Goal: Information Seeking & Learning: Find specific fact

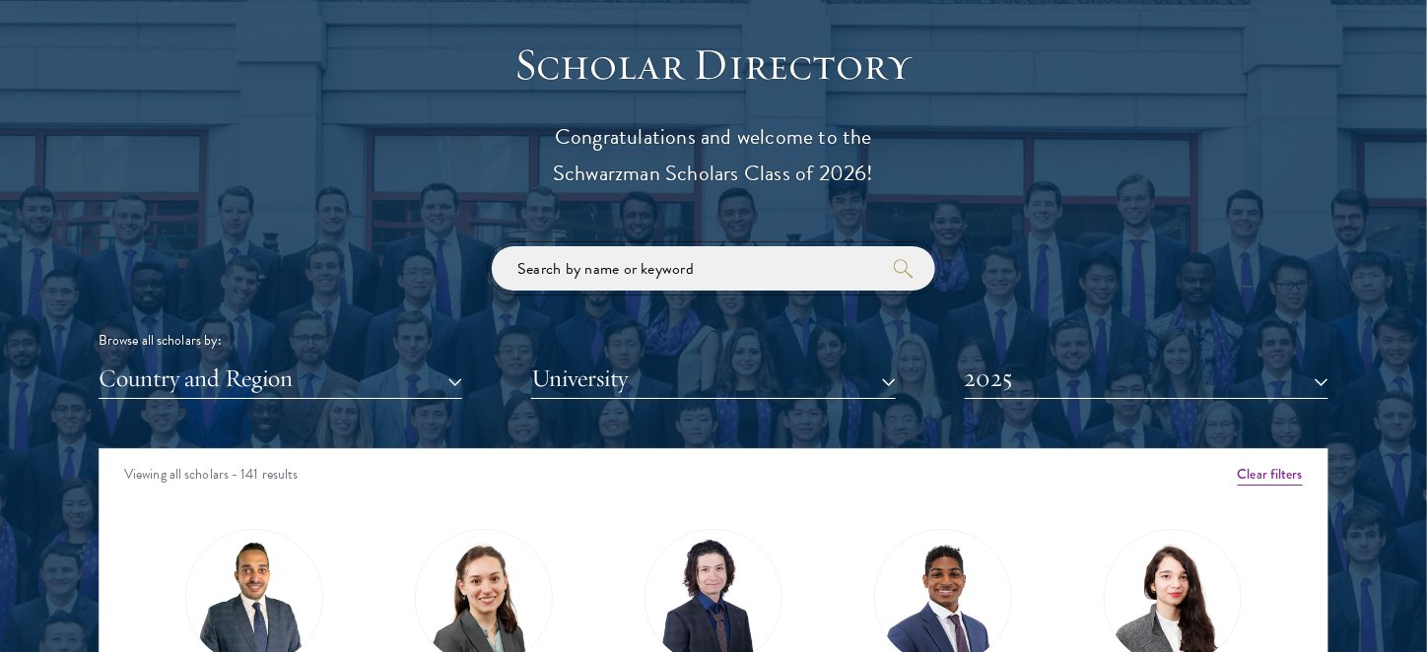
click at [750, 280] on input "search" at bounding box center [713, 268] width 443 height 44
click button "submit" at bounding box center [0, 0] width 0 height 0
click at [754, 271] on input "search" at bounding box center [713, 268] width 443 height 44
paste input "Mahir"
type input "Mahir"
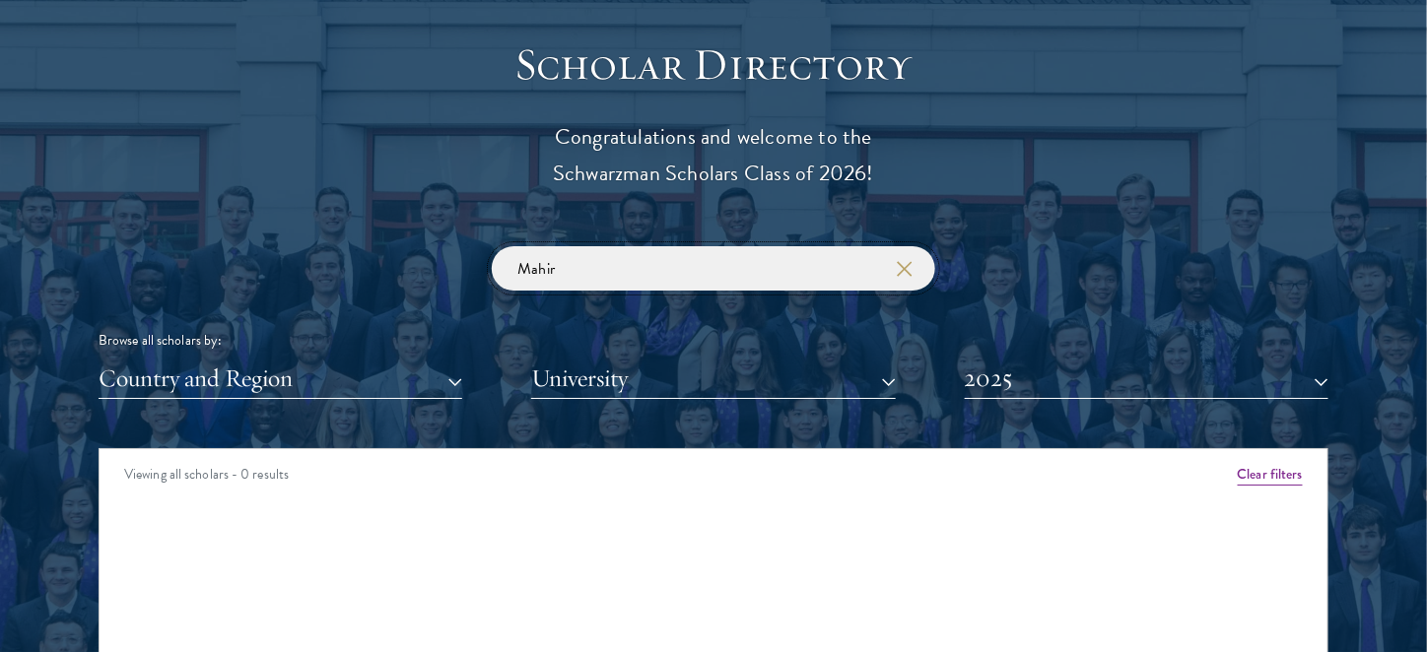
drag, startPoint x: 577, startPoint y: 269, endPoint x: 497, endPoint y: 261, distance: 81.2
click at [497, 261] on input "Mahir" at bounding box center [713, 268] width 443 height 44
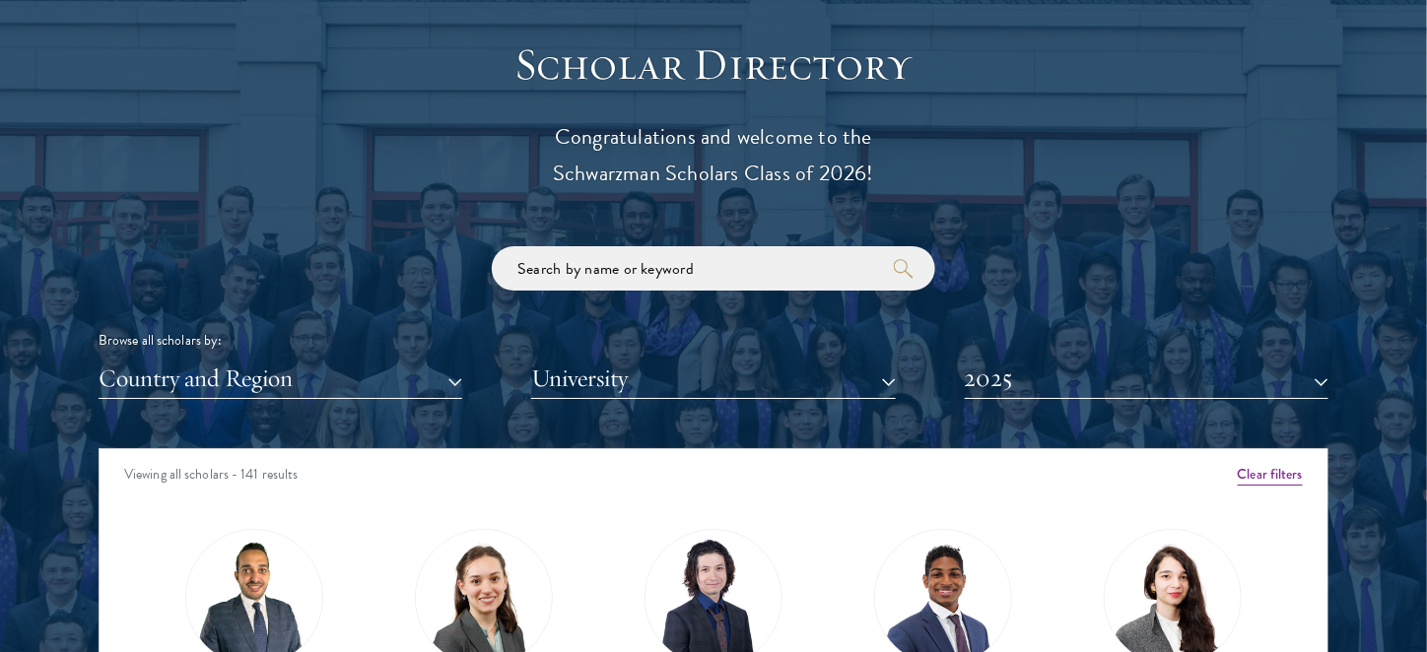
click at [1243, 101] on div "Scholar Directory Congratulations and welcome to the Schwarzman Scholars Class …" at bounding box center [714, 538] width 1230 height 1002
click at [722, 252] on input "search" at bounding box center [713, 268] width 443 height 44
paste input "[PERSON_NAME]"
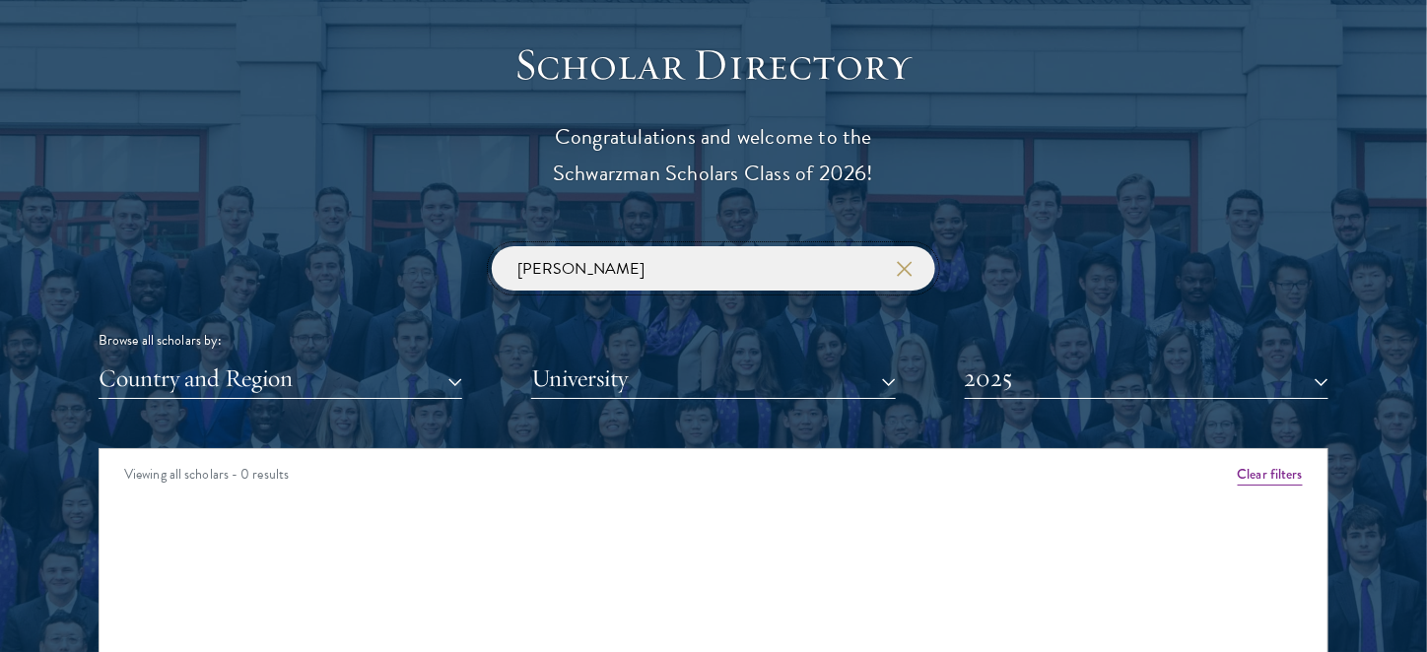
type input "[PERSON_NAME]"
click at [1119, 221] on div "Scholar Directory Congratulations and welcome to the Schwarzman Scholars Class …" at bounding box center [714, 538] width 1230 height 1002
drag, startPoint x: 598, startPoint y: 262, endPoint x: 418, endPoint y: 267, distance: 180.4
click at [418, 267] on div "[PERSON_NAME] Browse all scholars by: Country and Region All Countries and Regi…" at bounding box center [714, 322] width 1230 height 153
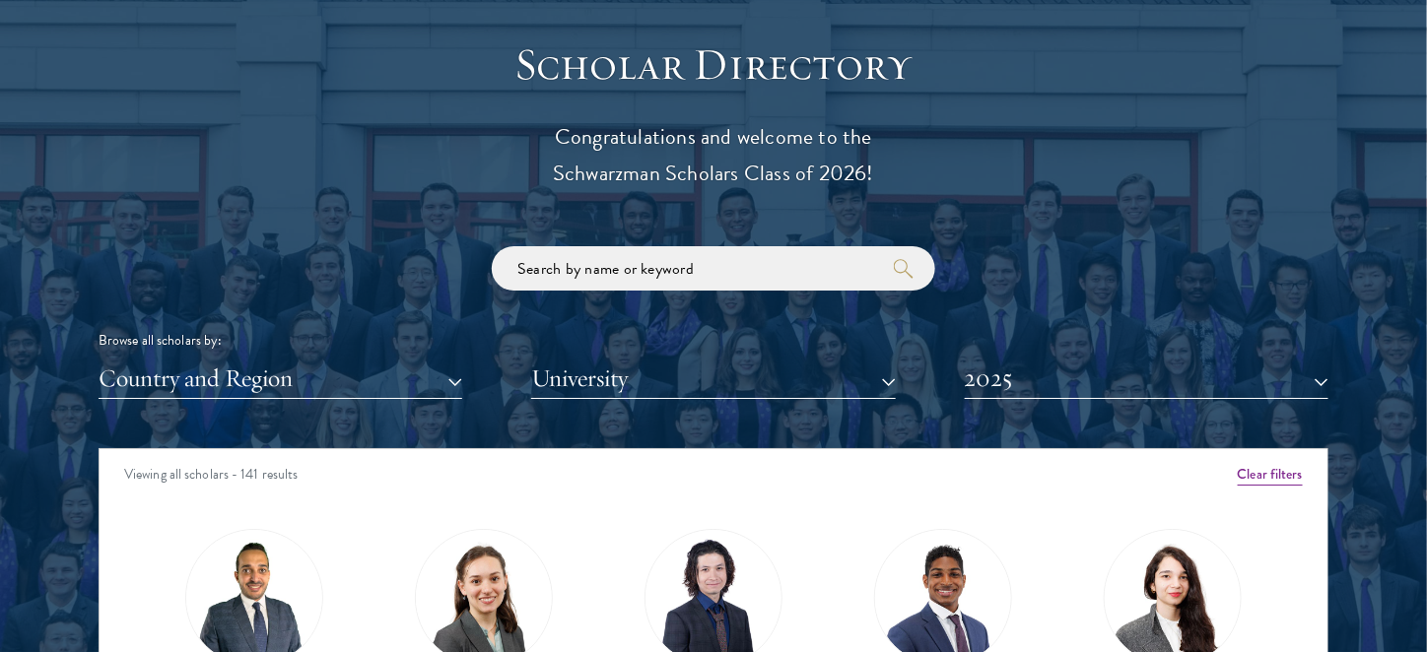
click at [1128, 267] on div "Browse all scholars by: Country and Region All Countries and Regions [GEOGRAPHI…" at bounding box center [714, 322] width 1230 height 153
click at [1145, 244] on div "Scholar Directory Congratulations and welcome to the Schwarzman Scholars Class …" at bounding box center [714, 538] width 1230 height 1002
click at [1080, 376] on button "2025" at bounding box center [1147, 379] width 364 height 40
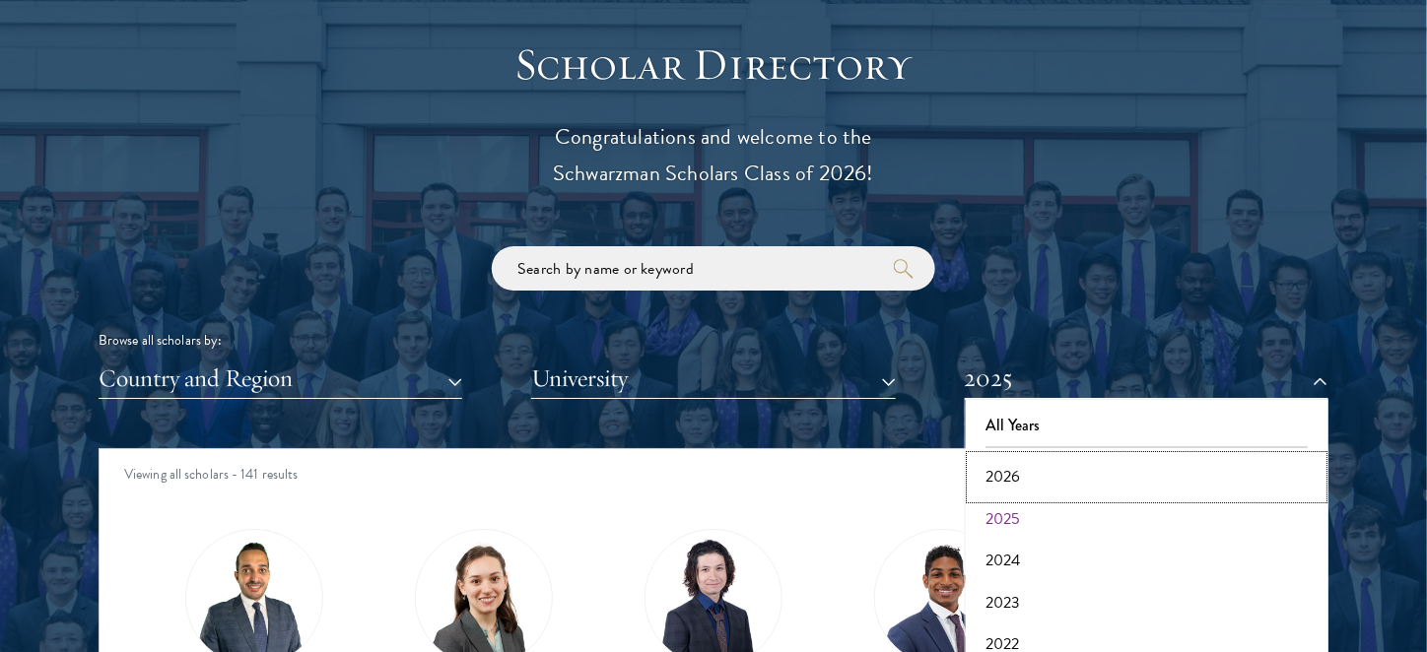
click at [1049, 471] on button "2026" at bounding box center [1147, 476] width 352 height 41
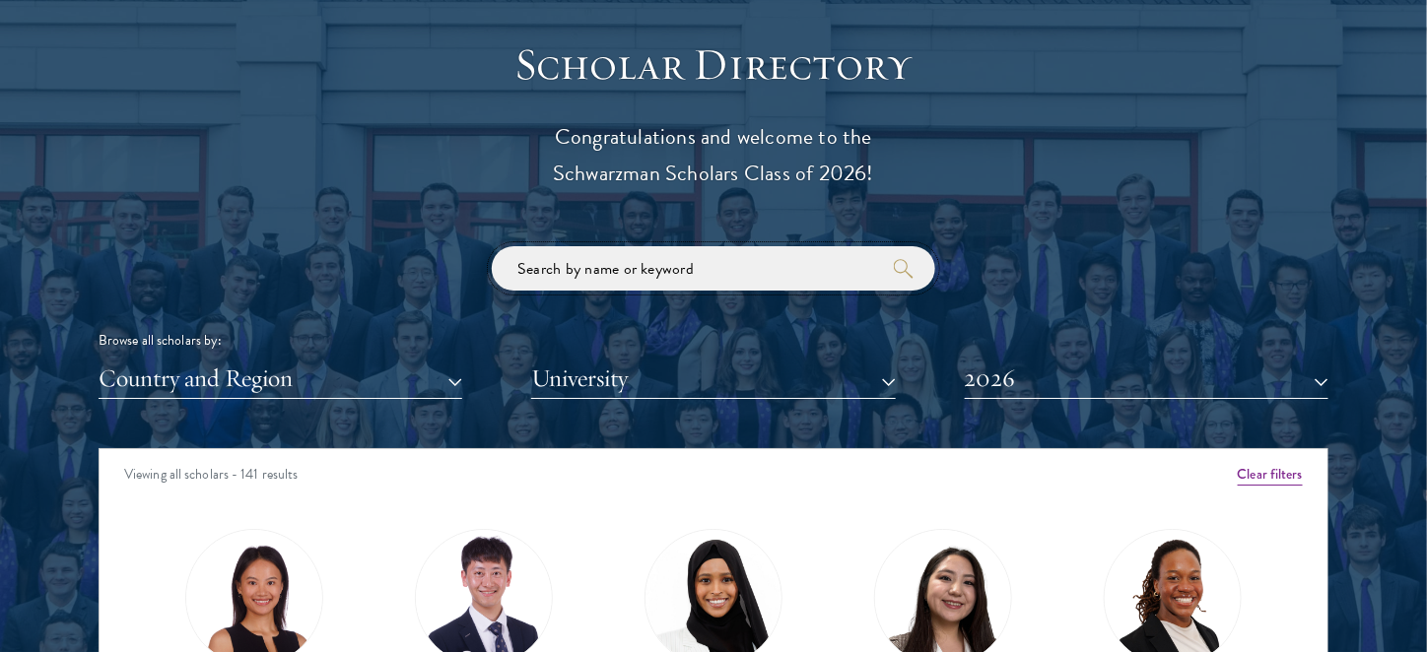
click at [694, 268] on input "search" at bounding box center [713, 268] width 443 height 44
click at [797, 267] on input "search" at bounding box center [713, 268] width 443 height 44
paste input "[PERSON_NAME]"
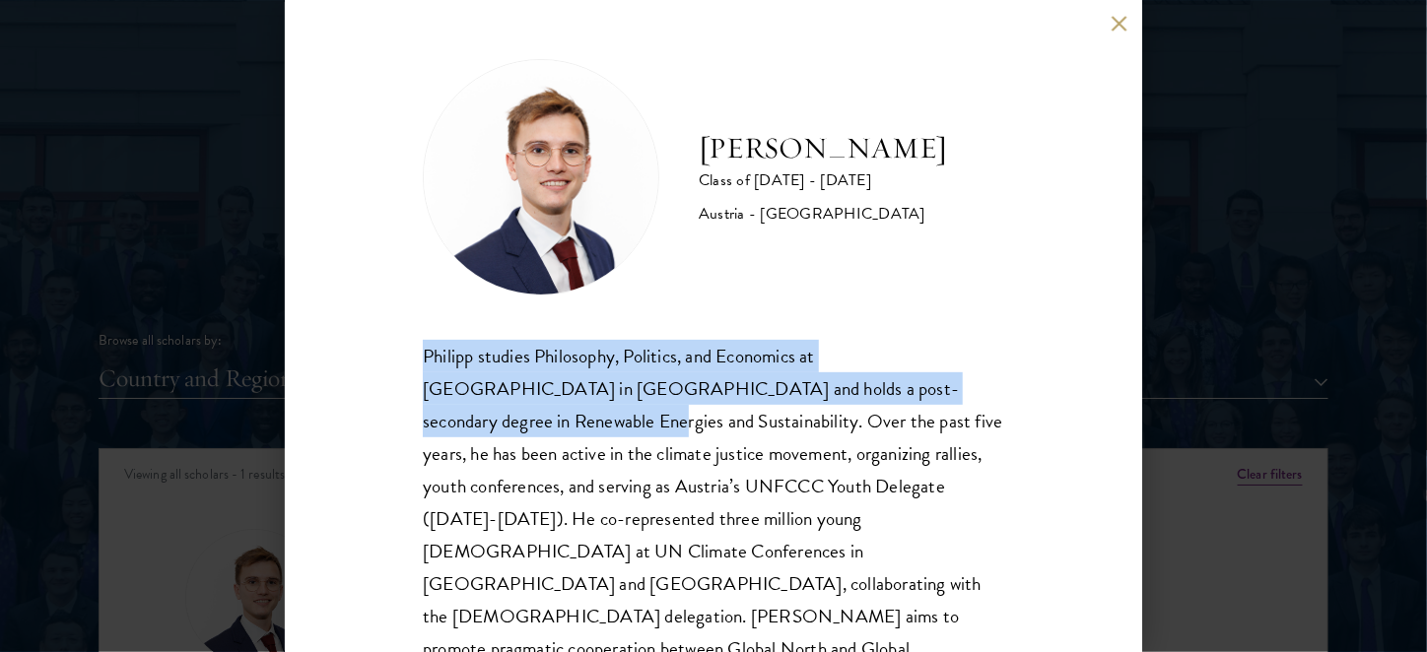
drag, startPoint x: 426, startPoint y: 356, endPoint x: 536, endPoint y: 452, distance: 146.7
click at [462, 430] on div "Philipp studies Philosophy, Politics, and Economics at [GEOGRAPHIC_DATA] in [GE…" at bounding box center [713, 535] width 581 height 391
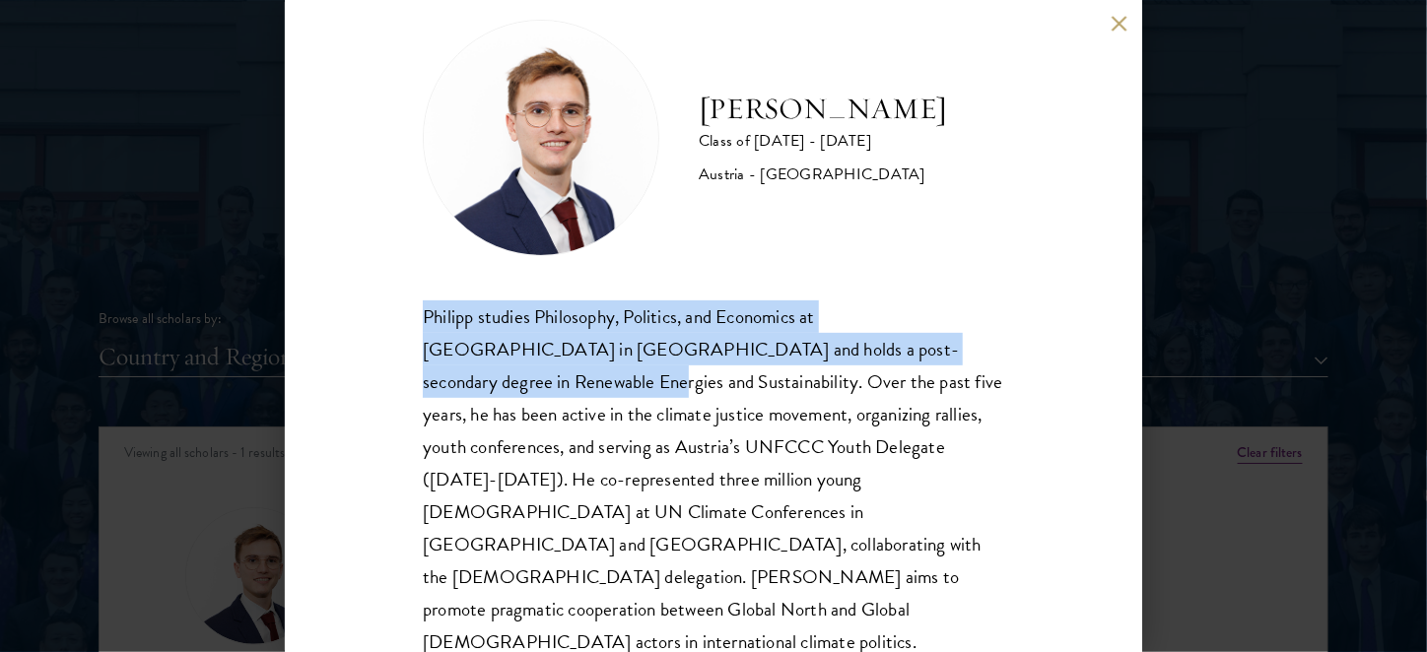
scroll to position [2193, 0]
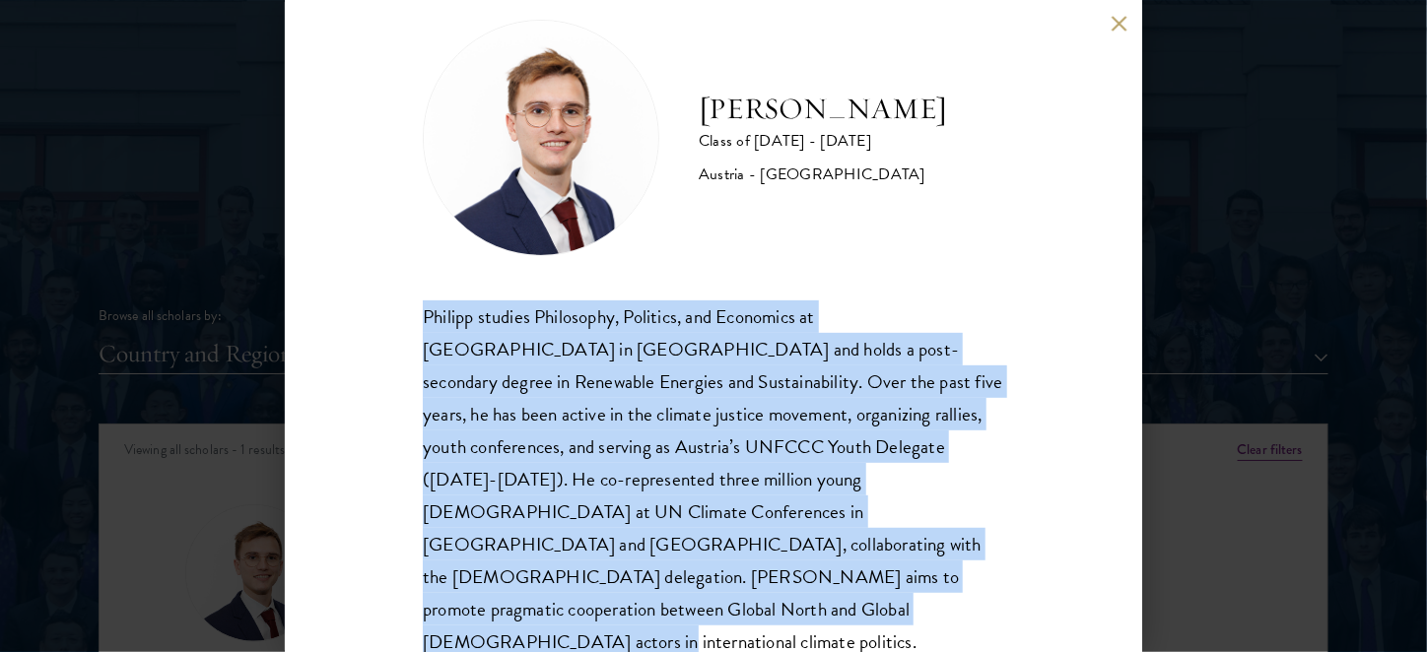
click at [987, 577] on div "Philipp studies Philosophy, Politics, and Economics at [GEOGRAPHIC_DATA] in [GE…" at bounding box center [713, 496] width 581 height 391
copy div "Philipp studies Philosophy, Politics, and Economics at [GEOGRAPHIC_DATA] in [GE…"
click at [1121, 17] on button at bounding box center [1119, 23] width 17 height 17
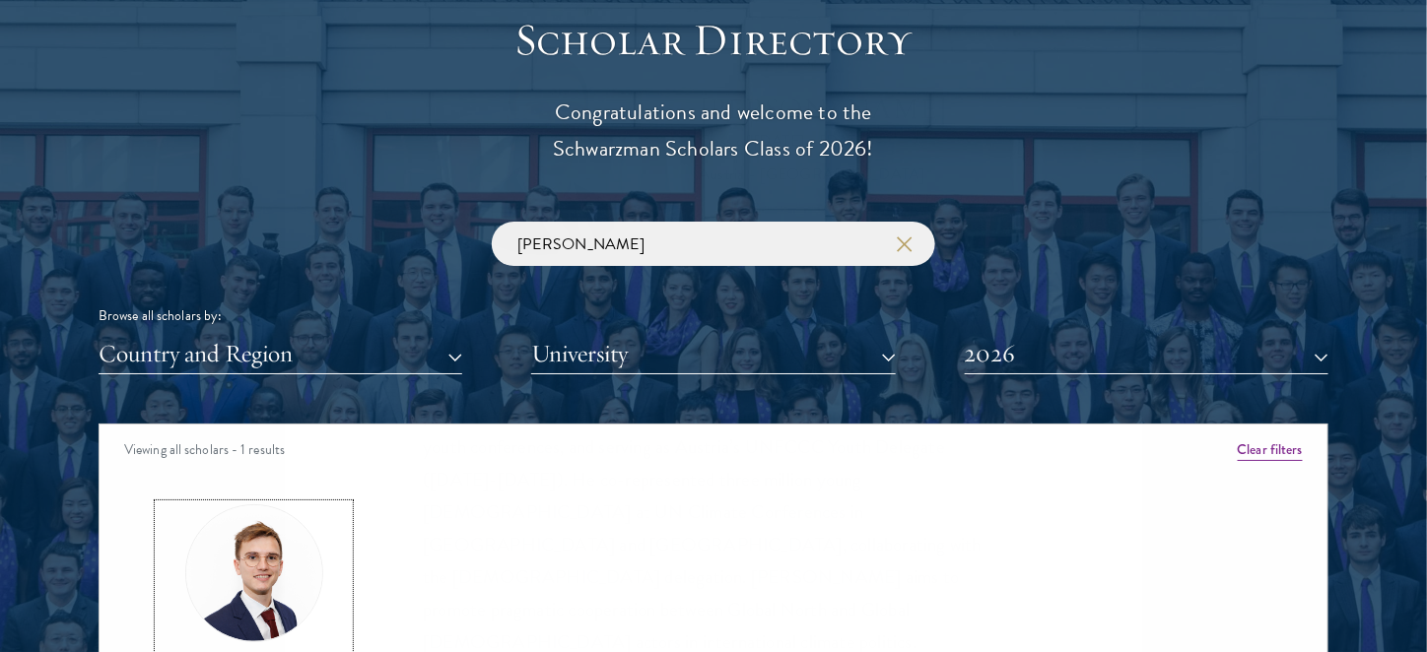
scroll to position [2357, 0]
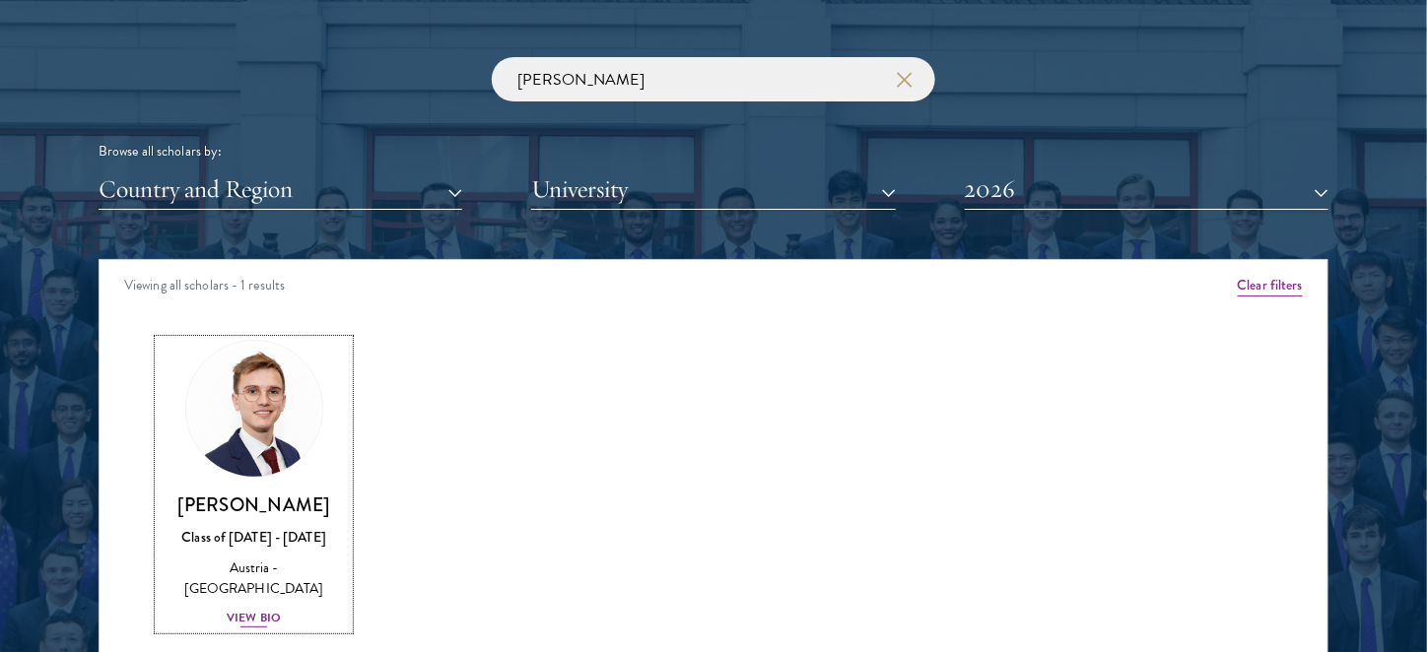
click at [299, 450] on img at bounding box center [254, 409] width 150 height 150
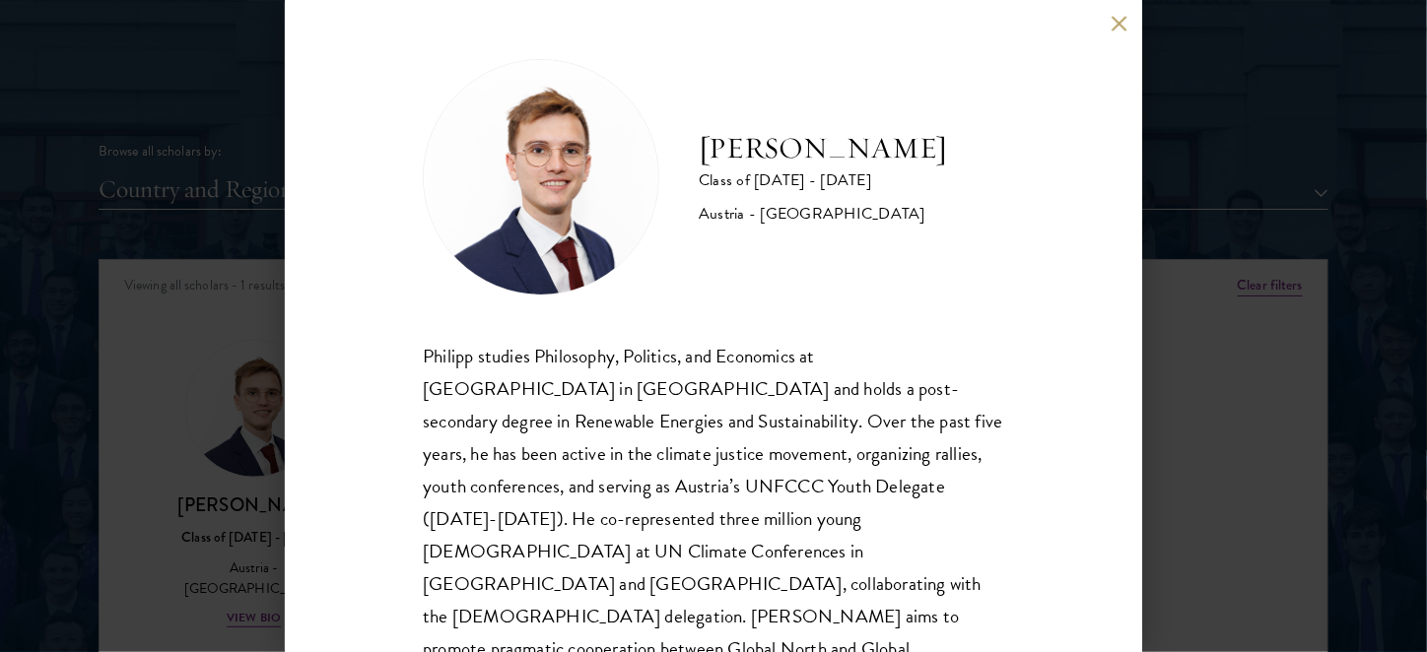
click at [1252, 247] on div "[PERSON_NAME] Class of [DATE] - [DATE] [GEOGRAPHIC_DATA] - [GEOGRAPHIC_DATA] [P…" at bounding box center [713, 326] width 1427 height 652
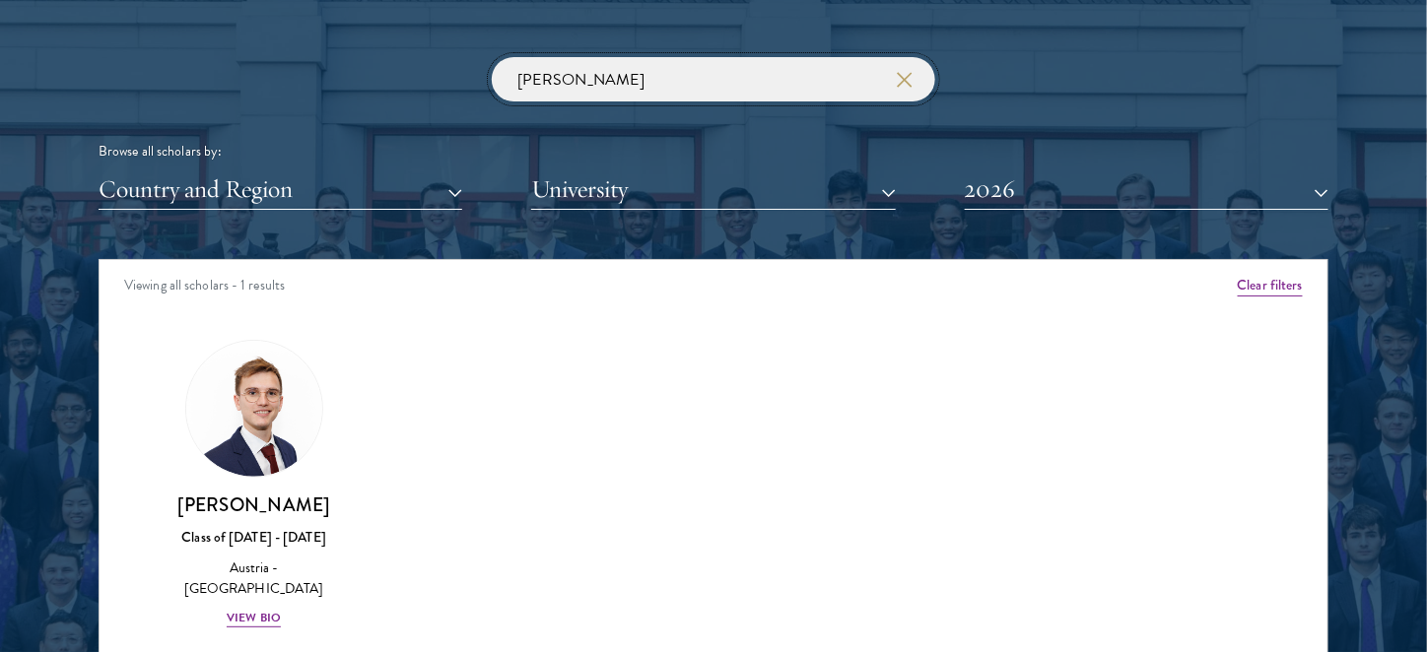
drag, startPoint x: 630, startPoint y: 77, endPoint x: 382, endPoint y: 92, distance: 247.8
click at [399, 82] on div "[PERSON_NAME] Browse all scholars by: Country and Region All Countries and Regi…" at bounding box center [714, 133] width 1230 height 153
click button "submit" at bounding box center [0, 0] width 0 height 0
type input "[PERSON_NAME]"
click at [243, 435] on img at bounding box center [254, 409] width 150 height 150
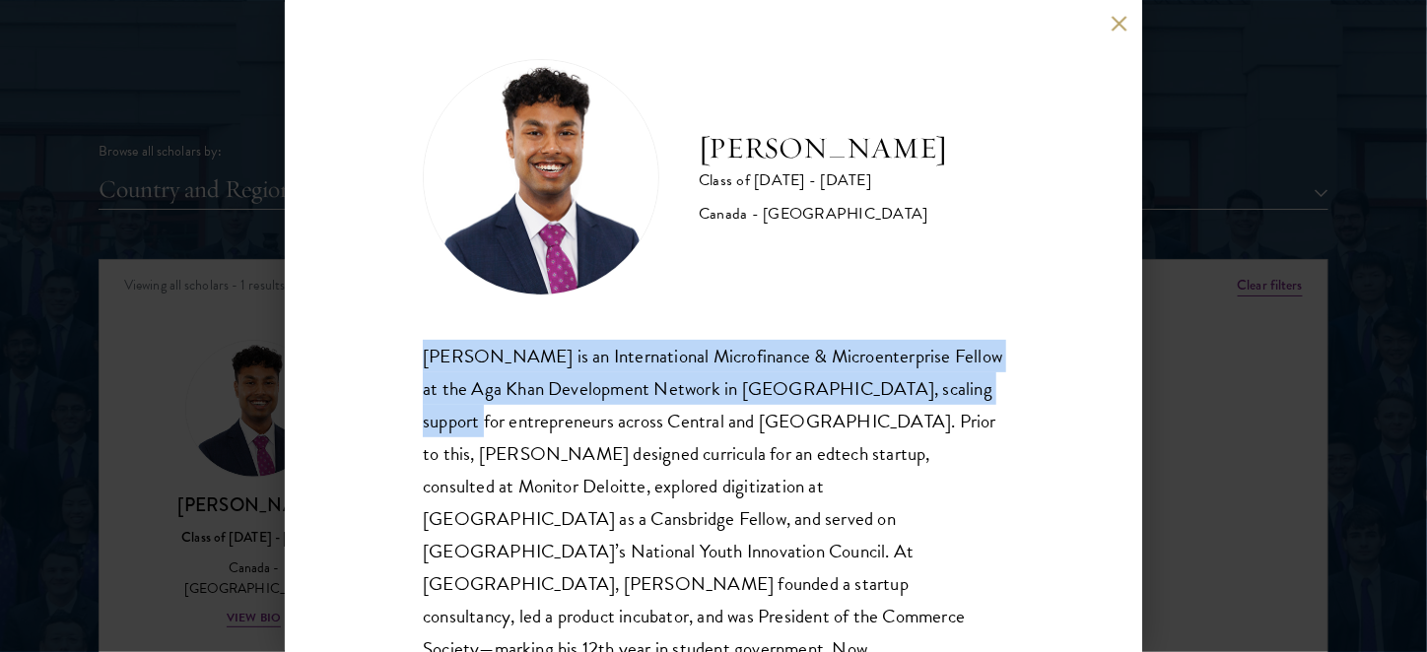
drag, startPoint x: 431, startPoint y: 368, endPoint x: 466, endPoint y: 424, distance: 66.4
click at [466, 423] on div "[PERSON_NAME] Class of [DATE] - [DATE] [GEOGRAPHIC_DATA] - [GEOGRAPHIC_DATA] [P…" at bounding box center [713, 326] width 857 height 652
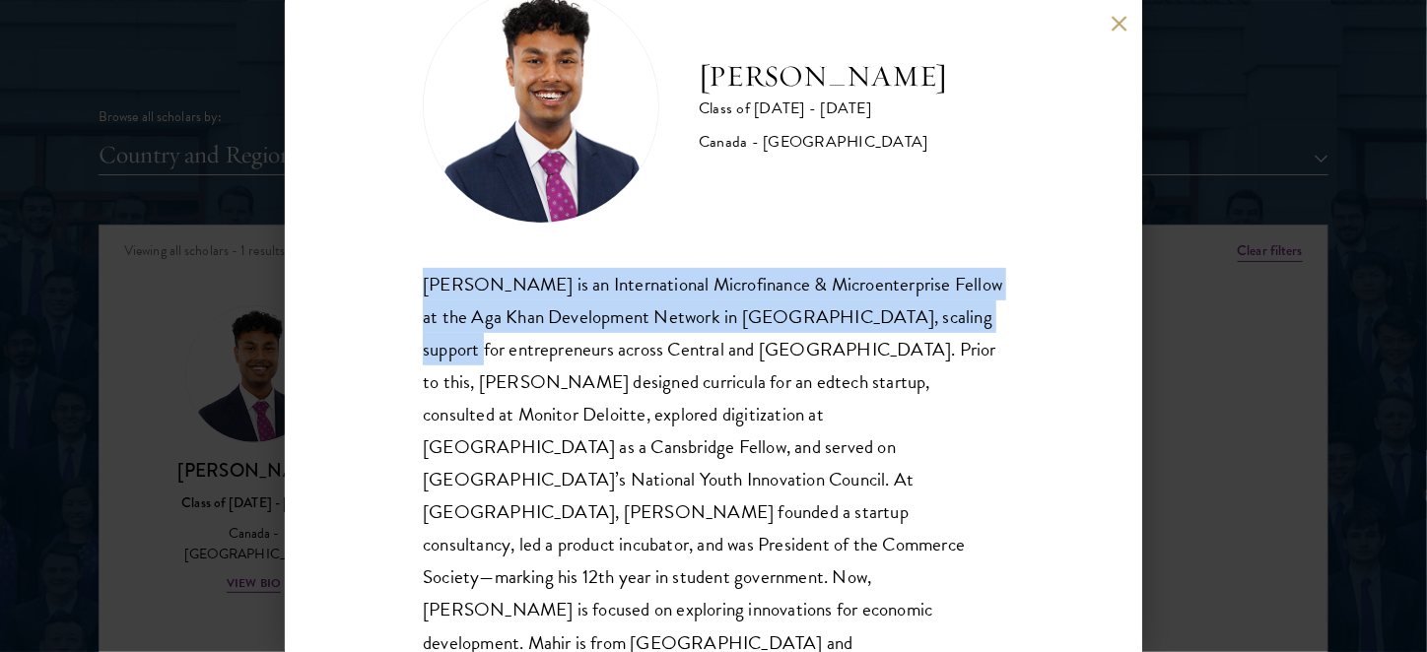
scroll to position [2393, 0]
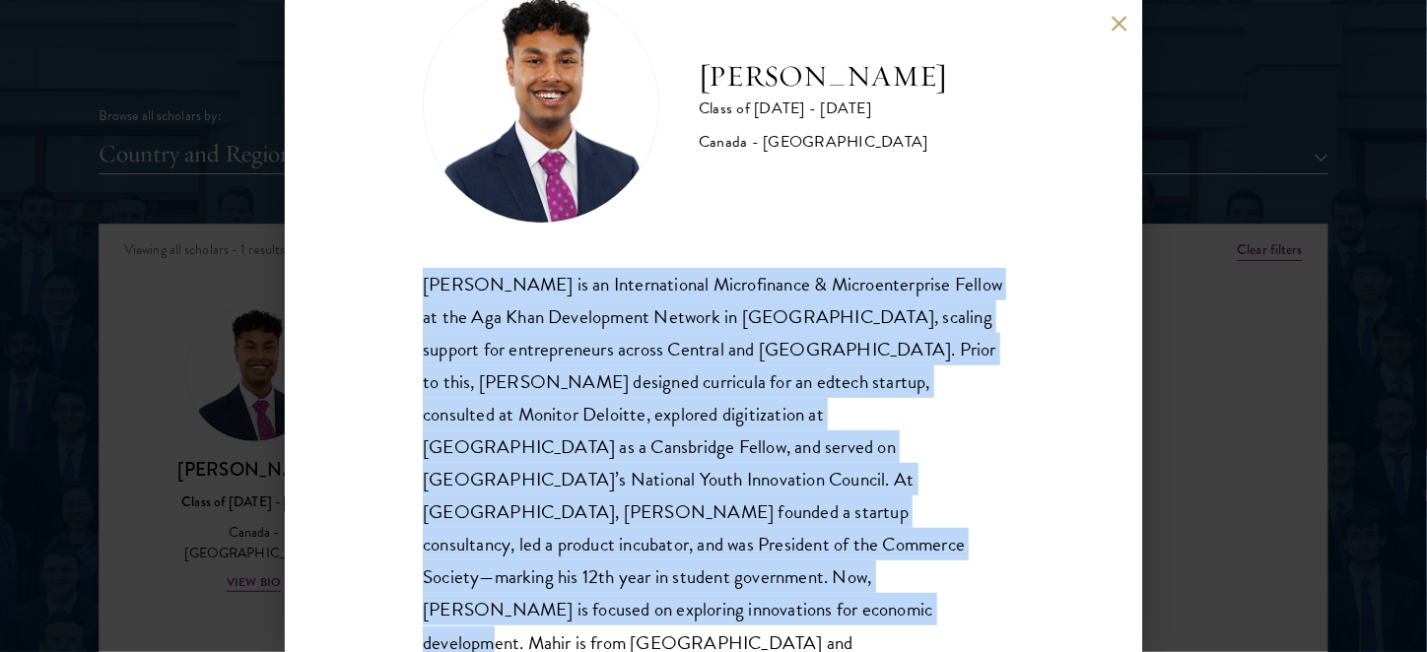
click at [911, 579] on div "[PERSON_NAME] is an International Microfinance & Microenterprise Fellow at the …" at bounding box center [713, 480] width 581 height 424
copy div "[PERSON_NAME] is an International Microfinance & Microenterprise Fellow at the …"
